Goal: Navigation & Orientation: Go to known website

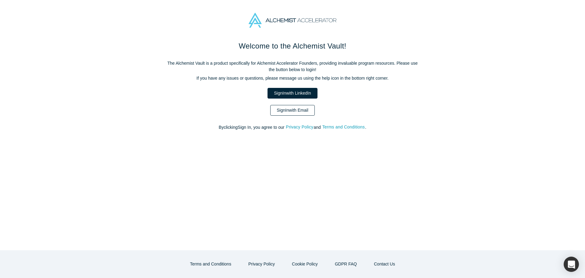
click at [304, 105] on link "Sign In with Email" at bounding box center [292, 110] width 44 height 11
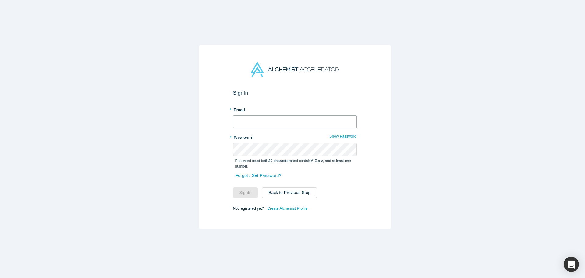
type input "[PERSON_NAME][EMAIL_ADDRESS][DOMAIN_NAME]"
click at [251, 193] on button "Sign In" at bounding box center [245, 192] width 25 height 11
